Goal: Task Accomplishment & Management: Manage account settings

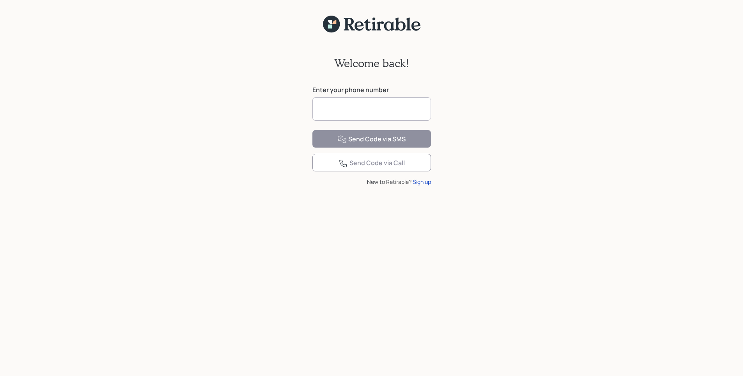
click at [409, 106] on input at bounding box center [372, 108] width 119 height 23
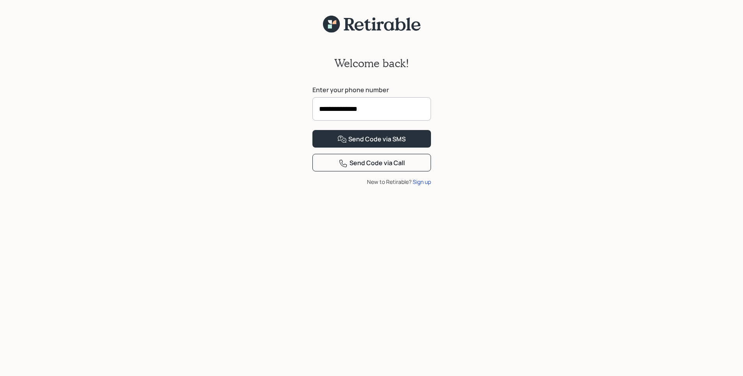
type input "**********"
click at [370, 168] on div "Send Code via Call" at bounding box center [372, 162] width 66 height 9
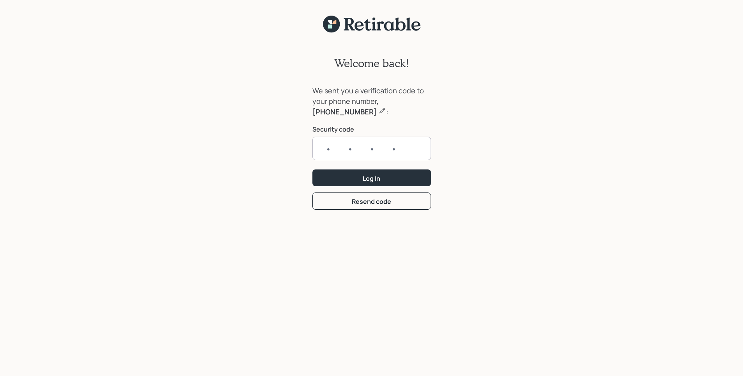
click at [360, 119] on div "We sent you a verification code to your phone number, [PHONE_NUMBER] : Security…" at bounding box center [372, 127] width 119 height 84
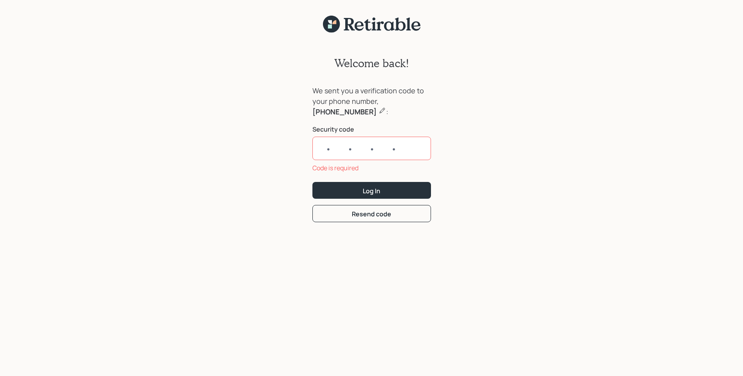
click at [345, 145] on input "text" at bounding box center [372, 148] width 119 height 23
click at [363, 219] on button "Resend code" at bounding box center [372, 213] width 119 height 17
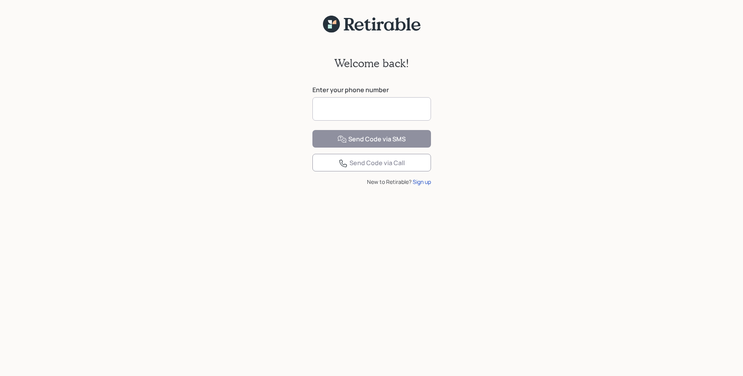
click at [359, 106] on input at bounding box center [372, 108] width 119 height 23
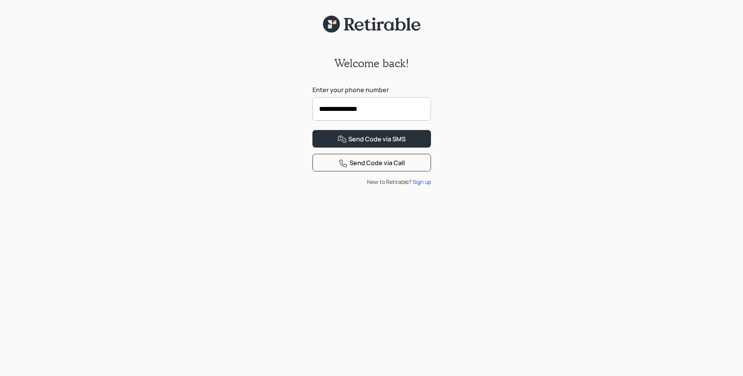
click at [327, 108] on input "**********" at bounding box center [372, 108] width 119 height 23
click at [330, 109] on input "*********" at bounding box center [372, 108] width 119 height 23
click at [340, 108] on input "*********" at bounding box center [372, 108] width 119 height 23
click at [359, 110] on input "*********" at bounding box center [372, 108] width 119 height 23
type input "**********"
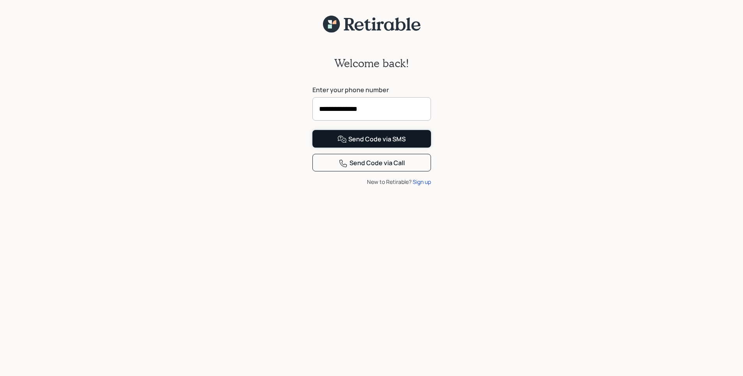
click at [384, 144] on div "Send Code via SMS" at bounding box center [372, 139] width 68 height 9
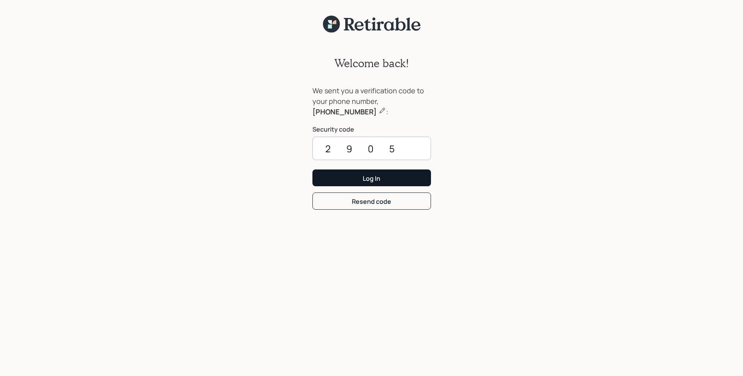
type input "2905"
click at [375, 181] on div "Log In" at bounding box center [372, 178] width 18 height 9
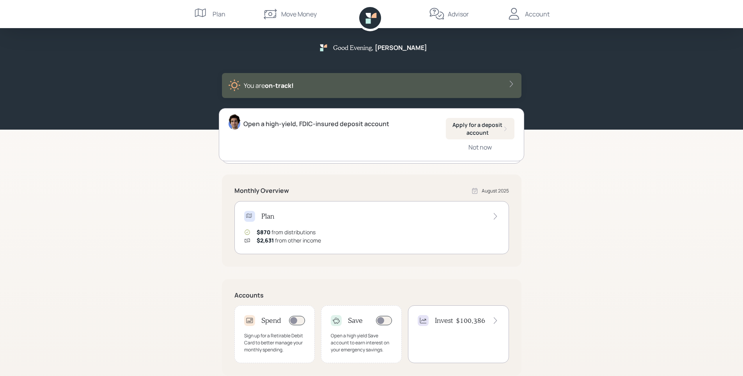
click at [512, 84] on icon at bounding box center [512, 84] width 8 height 8
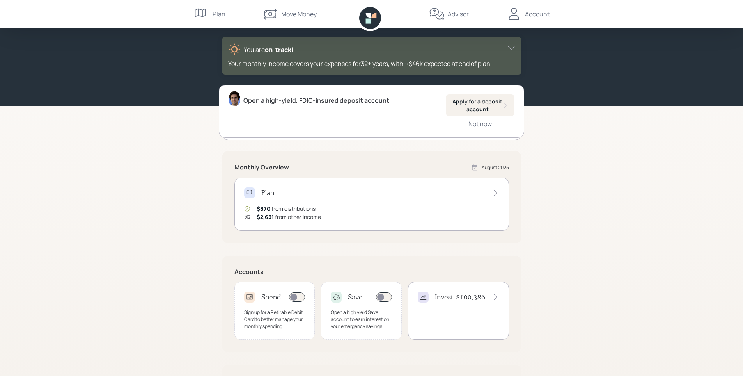
scroll to position [39, 0]
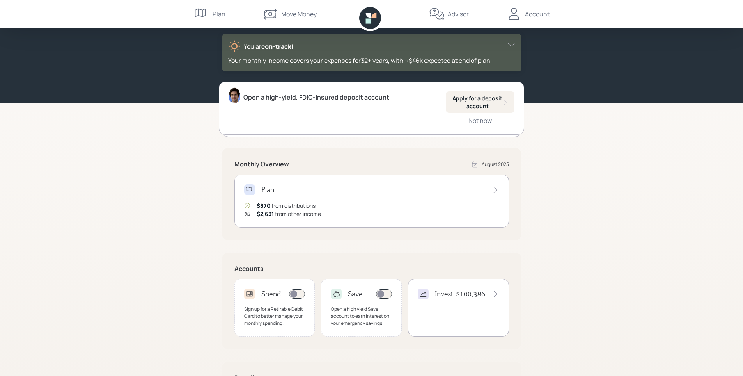
click at [265, 206] on span "$870" at bounding box center [264, 205] width 14 height 7
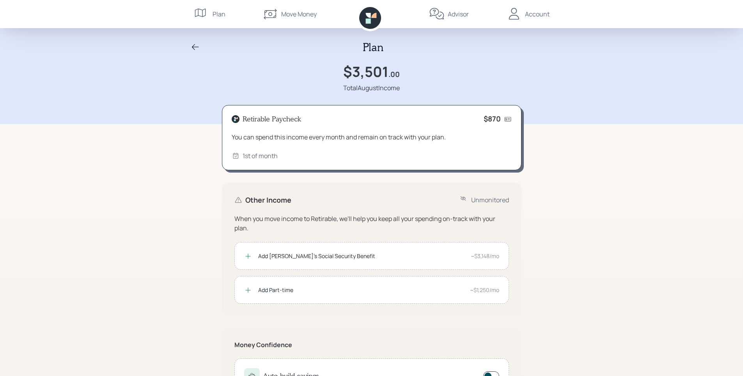
click at [510, 119] on icon at bounding box center [508, 119] width 7 height 4
click at [491, 121] on h4 "$870" at bounding box center [492, 119] width 17 height 9
click at [292, 120] on h4 "Retirable Paycheck" at bounding box center [272, 119] width 59 height 9
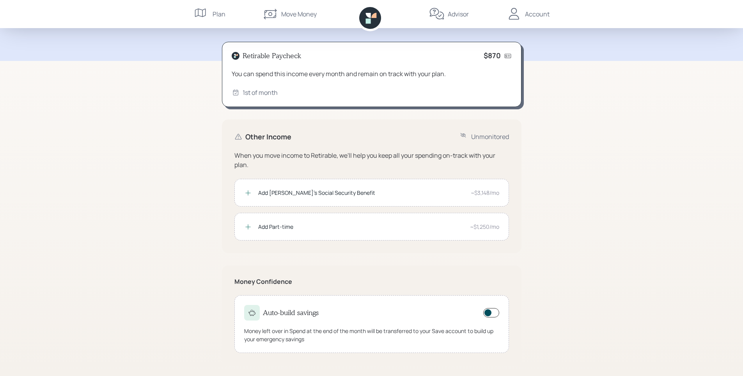
scroll to position [65, 0]
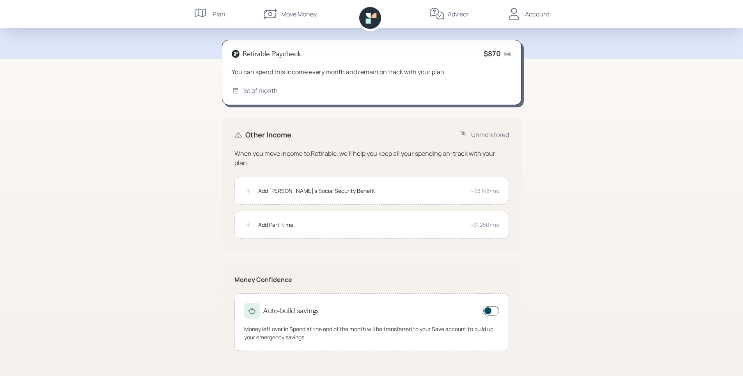
click at [249, 193] on icon at bounding box center [248, 191] width 8 height 8
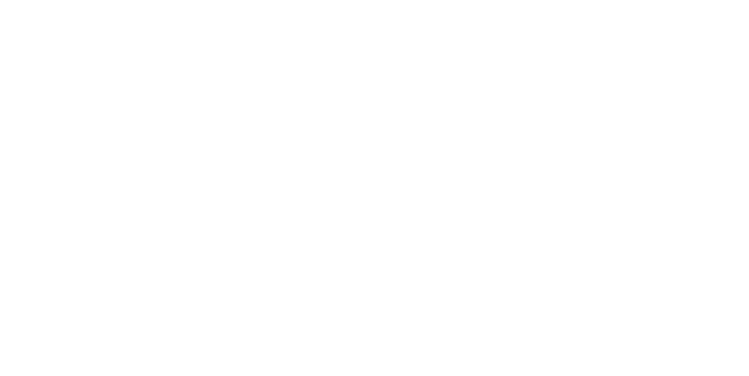
click at [249, 0] on html at bounding box center [374, 0] width 749 height 0
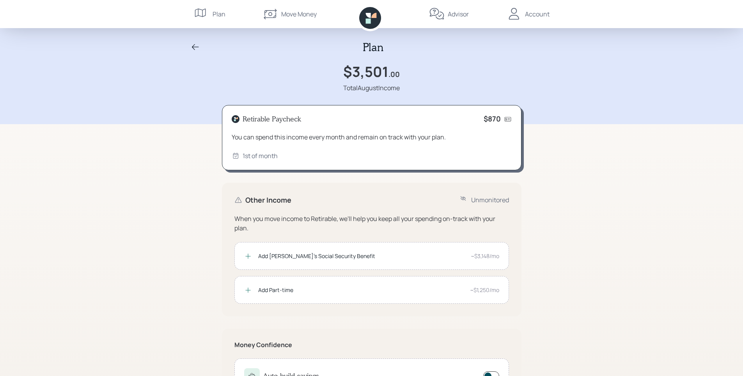
click at [476, 258] on div "~$3,148/mo" at bounding box center [485, 256] width 28 height 8
click at [247, 257] on icon at bounding box center [248, 256] width 8 height 8
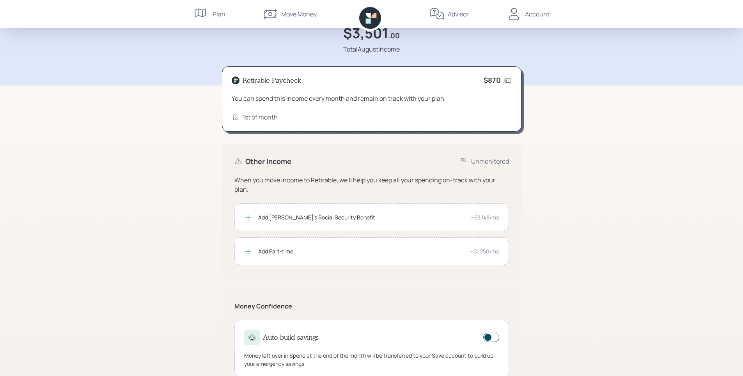
scroll to position [65, 0]
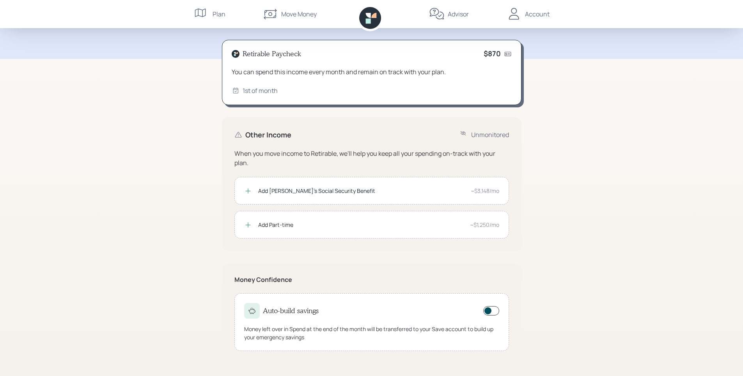
drag, startPoint x: 328, startPoint y: 194, endPoint x: 537, endPoint y: 275, distance: 224.2
click at [537, 275] on div "Plan $3,501 .00 Total August Income Retirable Paycheck $870 You can spend this …" at bounding box center [371, 155] width 743 height 441
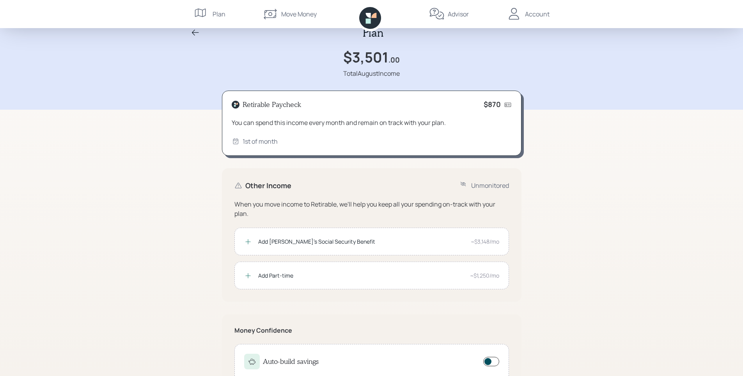
scroll to position [0, 0]
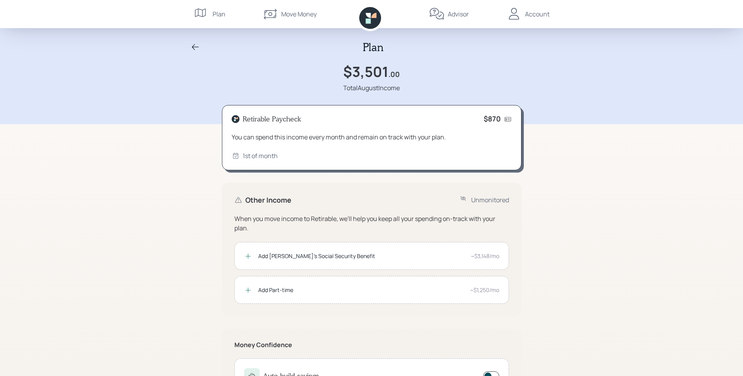
click at [197, 47] on icon at bounding box center [195, 47] width 7 height 6
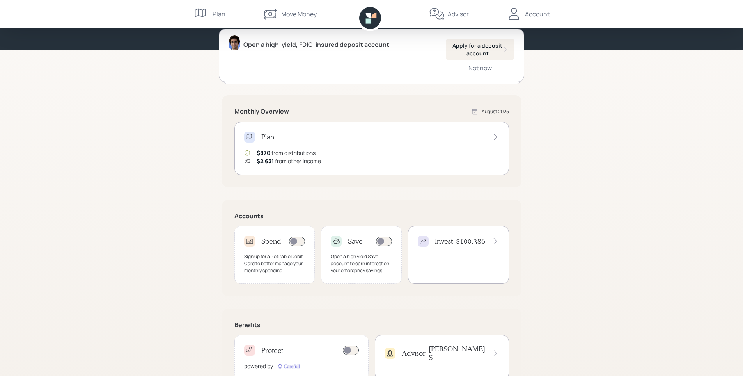
scroll to position [108, 0]
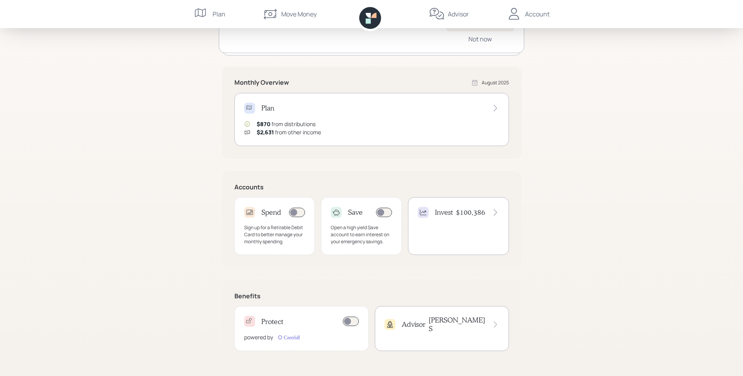
click at [530, 11] on div "Account" at bounding box center [537, 13] width 25 height 9
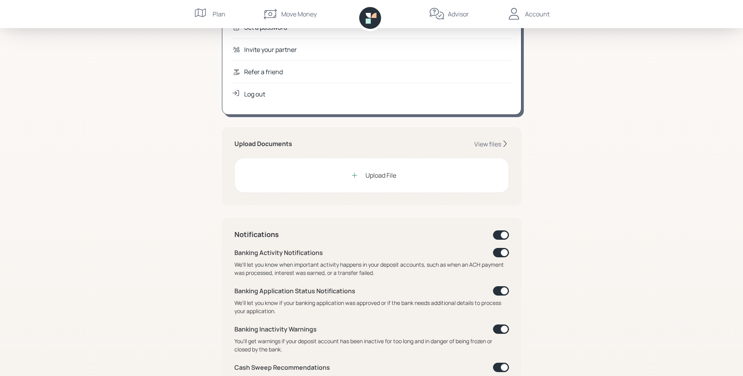
scroll to position [39, 0]
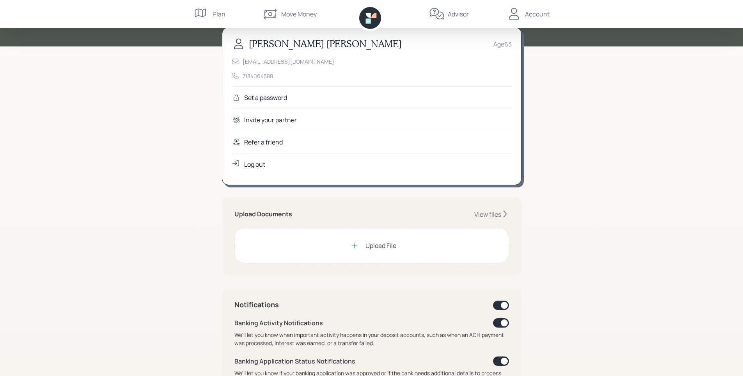
click at [278, 145] on div "Refer a friend" at bounding box center [263, 141] width 39 height 9
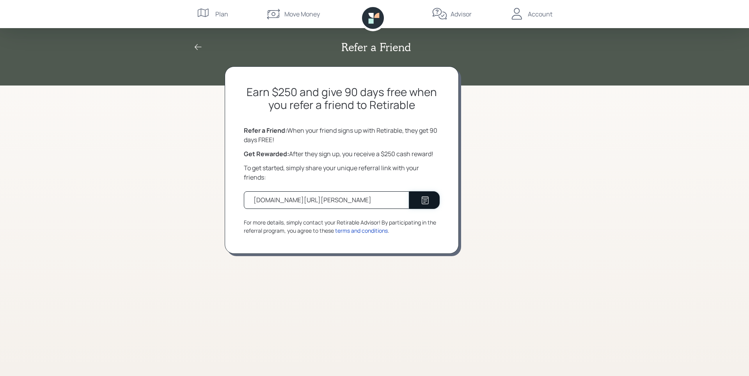
click at [426, 202] on icon at bounding box center [425, 200] width 9 height 9
click at [585, 181] on div "Refer a Friend Earn $250 and give 90 days free when you refer a friend to Retir…" at bounding box center [374, 188] width 749 height 376
click at [539, 12] on div "Account" at bounding box center [540, 13] width 25 height 9
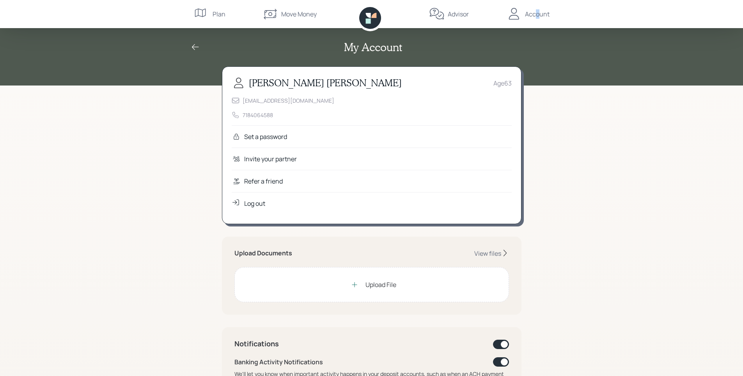
click at [538, 16] on div "Account" at bounding box center [537, 13] width 25 height 9
